Goal: Go to known website: Access a specific website the user already knows

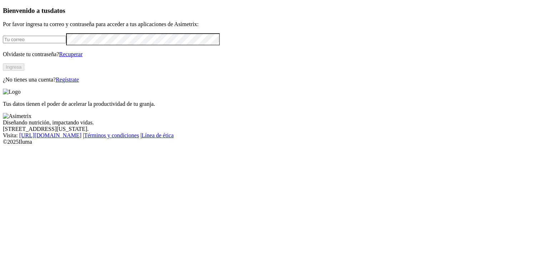
click at [52, 43] on input "email" at bounding box center [34, 40] width 63 height 8
type input "[EMAIL_ADDRESS][DOMAIN_NAME]"
click at [24, 71] on button "Ingresa" at bounding box center [13, 67] width 21 height 8
